Goal: Navigation & Orientation: Find specific page/section

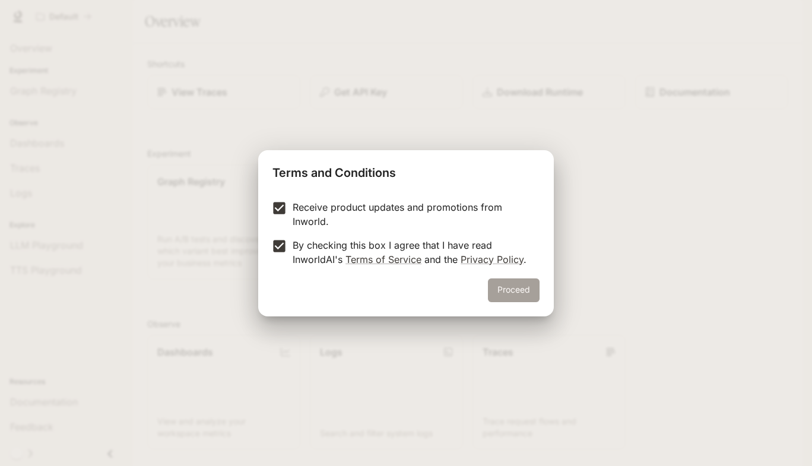
click at [508, 288] on button "Proceed" at bounding box center [514, 290] width 52 height 24
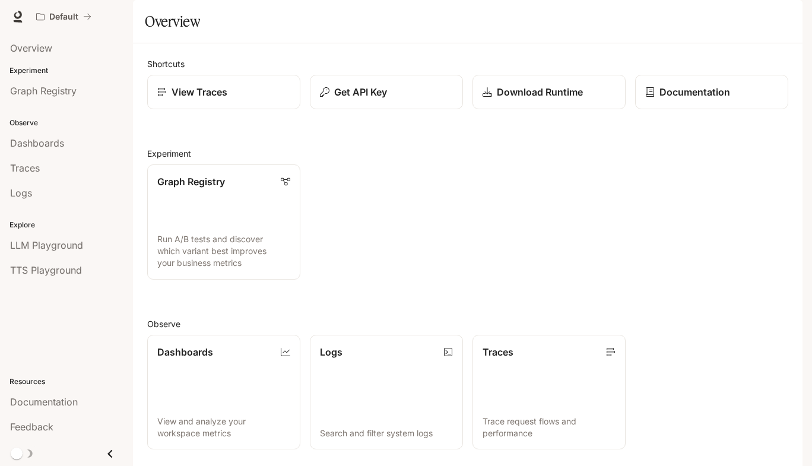
click at [789, 22] on div "button" at bounding box center [786, 16] width 17 height 17
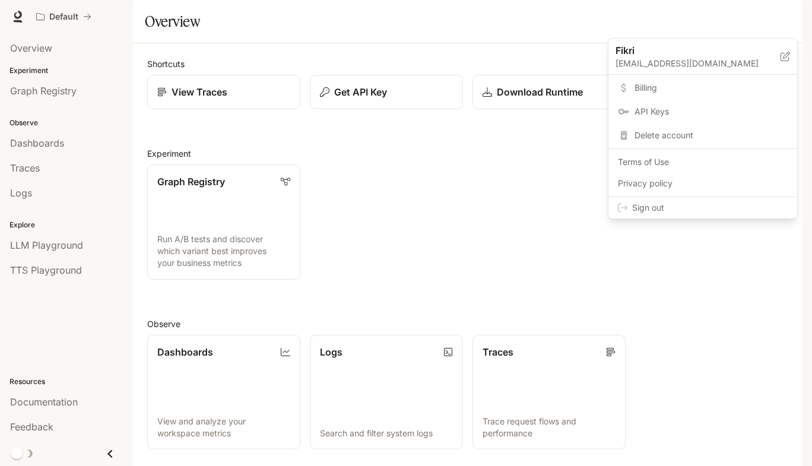
click at [683, 59] on p "[EMAIL_ADDRESS][DOMAIN_NAME]" at bounding box center [698, 64] width 165 height 12
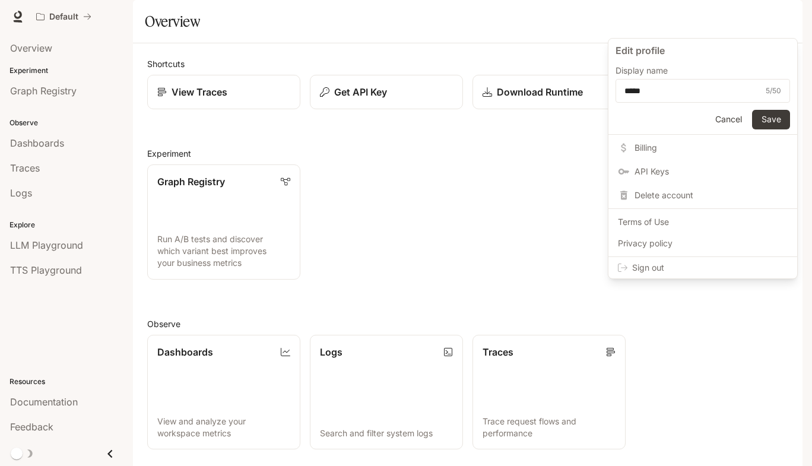
click at [477, 58] on div at bounding box center [406, 233] width 812 height 466
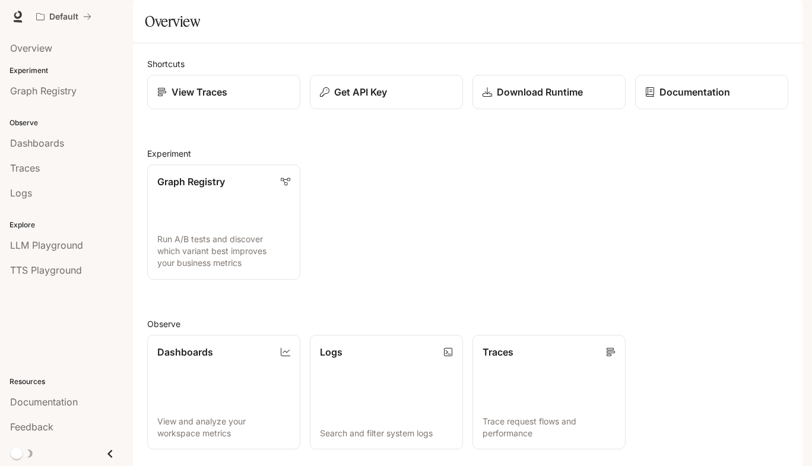
click at [784, 18] on icon "button" at bounding box center [785, 16] width 9 height 9
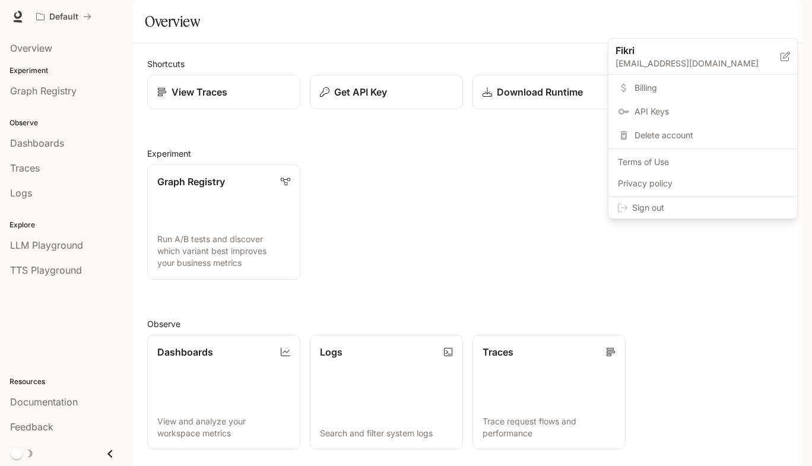
click at [680, 178] on span "Privacy policy" at bounding box center [703, 184] width 170 height 12
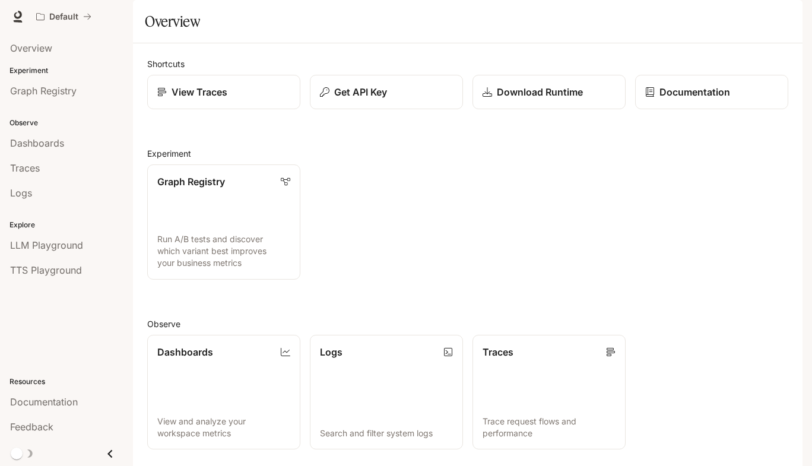
click at [785, 21] on div "button" at bounding box center [786, 16] width 17 height 17
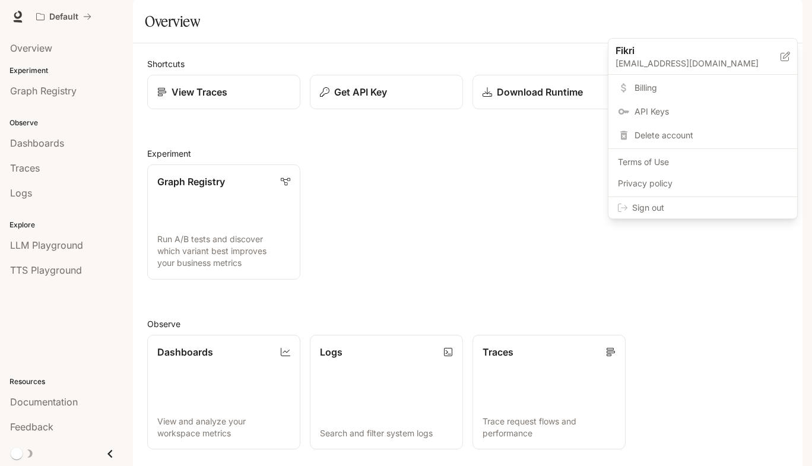
click at [657, 91] on span "Billing" at bounding box center [711, 88] width 153 height 12
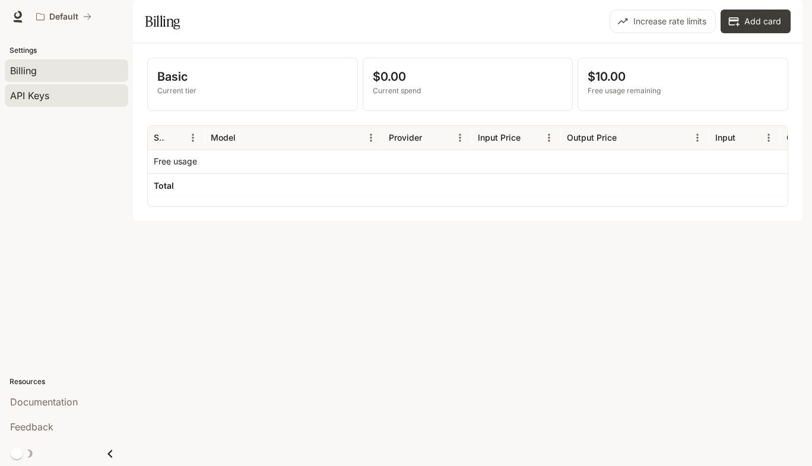
click at [29, 91] on span "API Keys" at bounding box center [29, 95] width 39 height 14
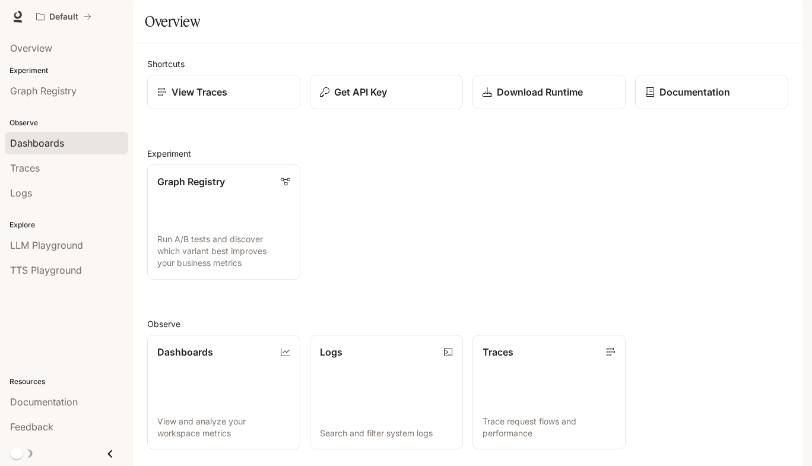
click at [47, 147] on span "Dashboards" at bounding box center [37, 143] width 54 height 14
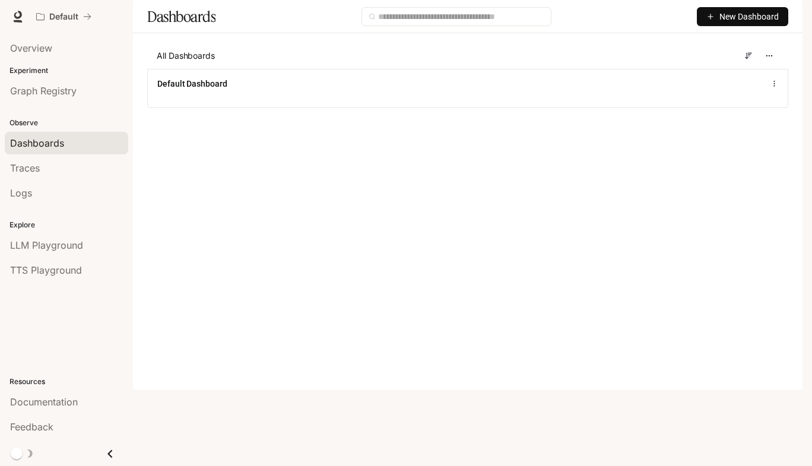
click at [787, 14] on icon "button" at bounding box center [785, 16] width 9 height 9
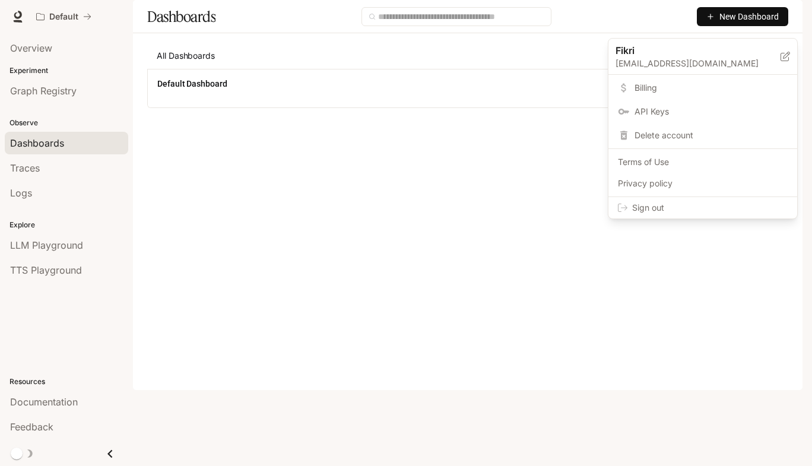
click at [788, 56] on icon at bounding box center [785, 56] width 9 height 9
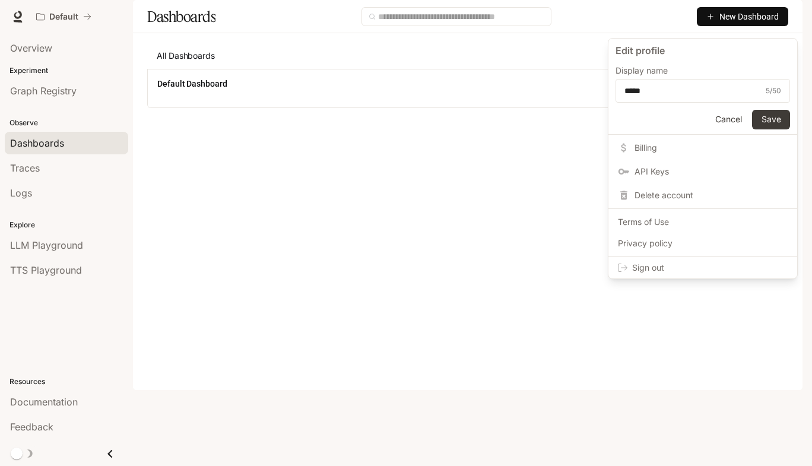
click at [660, 242] on span "Privacy policy" at bounding box center [703, 243] width 170 height 12
